Goal: Information Seeking & Learning: Learn about a topic

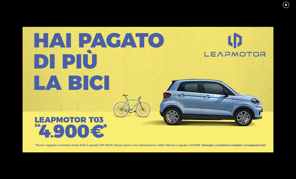
click at [284, 2] on link at bounding box center [288, 5] width 13 height 8
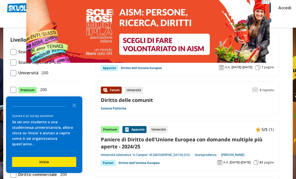
scroll to position [36, 0]
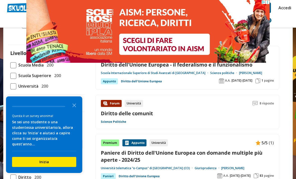
click at [16, 85] on span at bounding box center [13, 86] width 6 height 6
click at [10, 86] on input "Università 200" at bounding box center [10, 86] width 0 height 0
checkbox input "true"
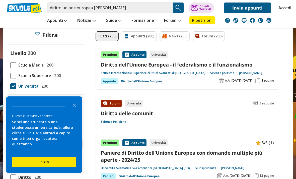
click at [79, 110] on icon "Close the survey" at bounding box center [74, 105] width 10 height 10
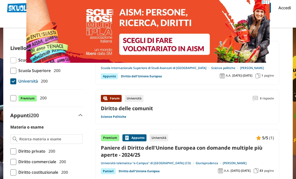
scroll to position [41, 0]
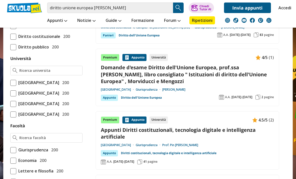
scroll to position [176, 0]
click at [16, 85] on span "[GEOGRAPHIC_DATA]" at bounding box center [37, 82] width 43 height 7
click at [10, 83] on input "Università degli Studi di Roma La Sapienza 200" at bounding box center [10, 83] width 0 height 0
checkbox input "true"
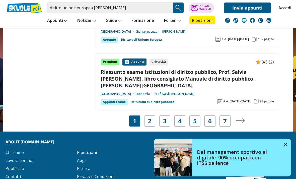
scroll to position [1042, 0]
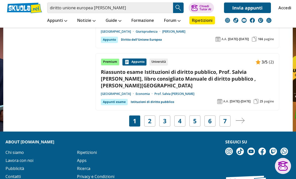
click at [151, 117] on link "2" at bounding box center [150, 120] width 4 height 7
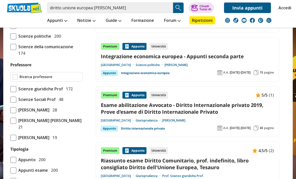
click at [60, 79] on input "Professore" at bounding box center [50, 76] width 61 height 5
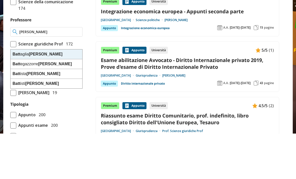
click at [55, 95] on div "Batt aglia Francesco" at bounding box center [47, 100] width 72 height 10
type input "[PERSON_NAME]"
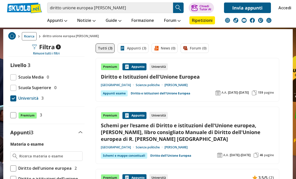
scroll to position [23, 0]
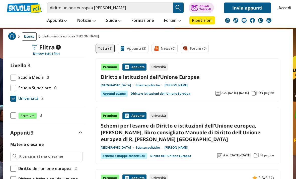
click at [193, 79] on link "Diritto e Istituzioni dell'Unione Europea" at bounding box center [187, 77] width 173 height 7
